Goal: Information Seeking & Learning: Learn about a topic

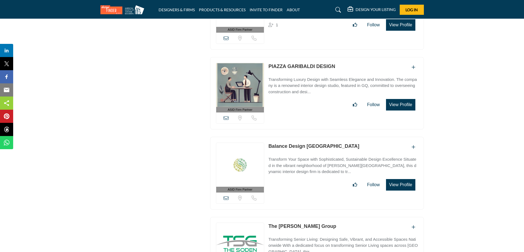
scroll to position [12906, 0]
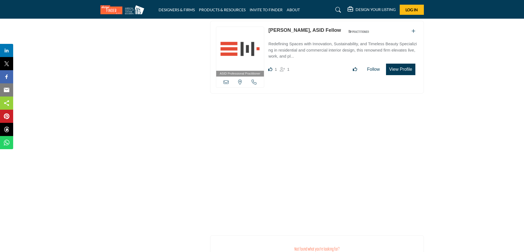
scroll to position [20195, 0]
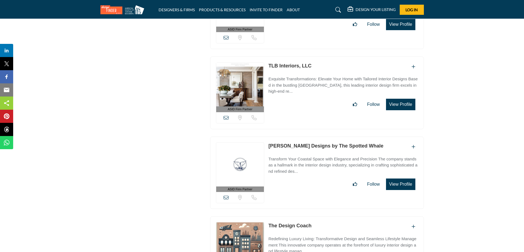
scroll to position [14292, 0]
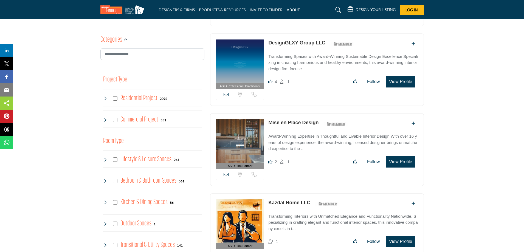
scroll to position [274, 0]
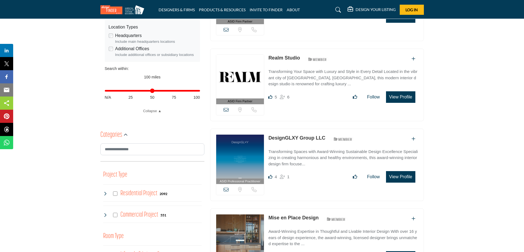
scroll to position [228, 0]
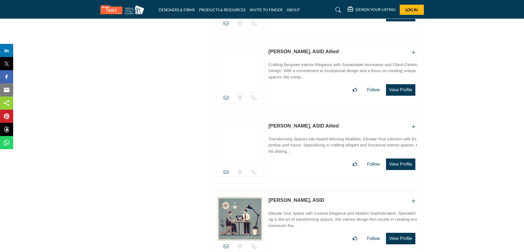
scroll to position [15942, 0]
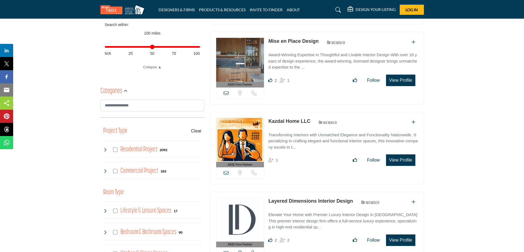
scroll to position [274, 0]
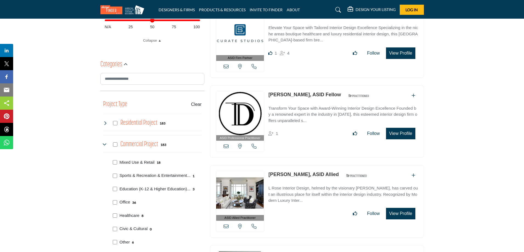
scroll to position [274, 0]
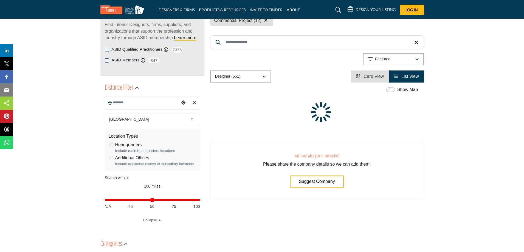
scroll to position [183, 0]
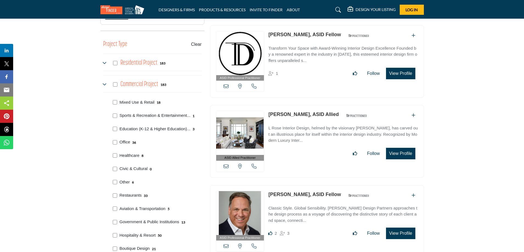
scroll to position [366, 0]
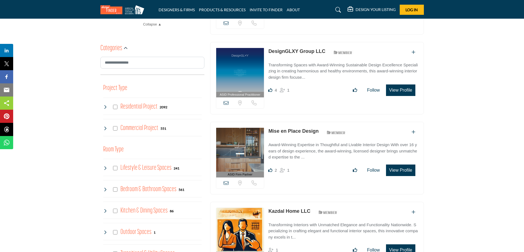
scroll to position [274, 0]
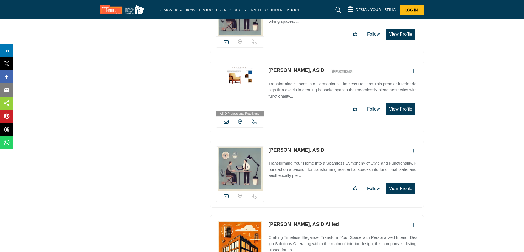
scroll to position [9950, 0]
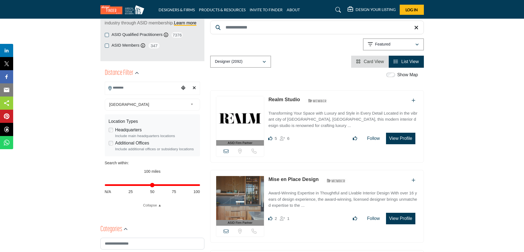
scroll to position [183, 0]
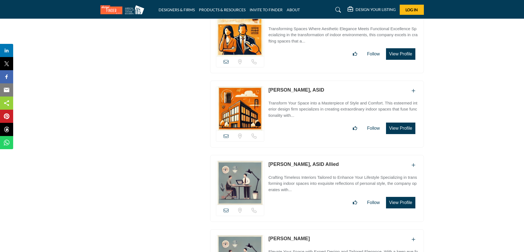
scroll to position [18119, 0]
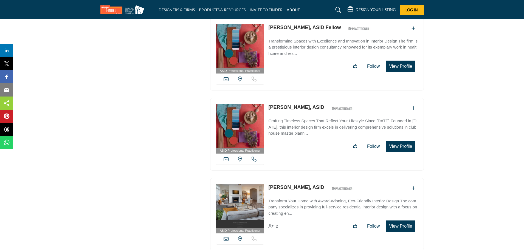
scroll to position [9635, 0]
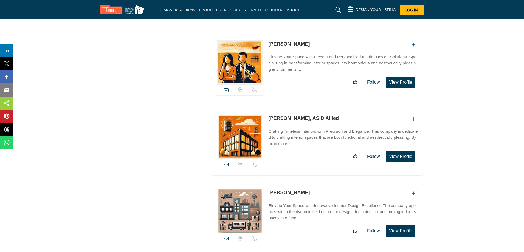
scroll to position [17125, 0]
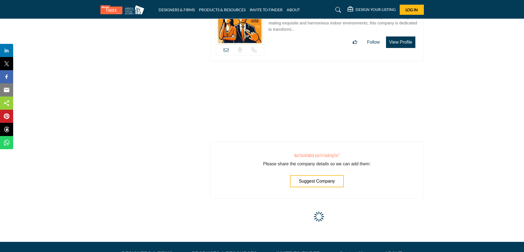
scroll to position [19615, 0]
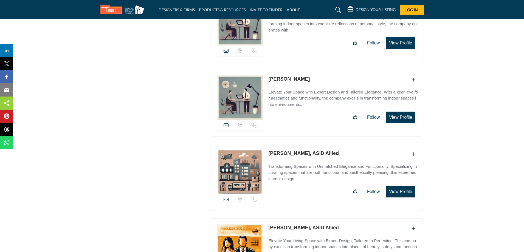
scroll to position [18198, 0]
